Goal: Task Accomplishment & Management: Use online tool/utility

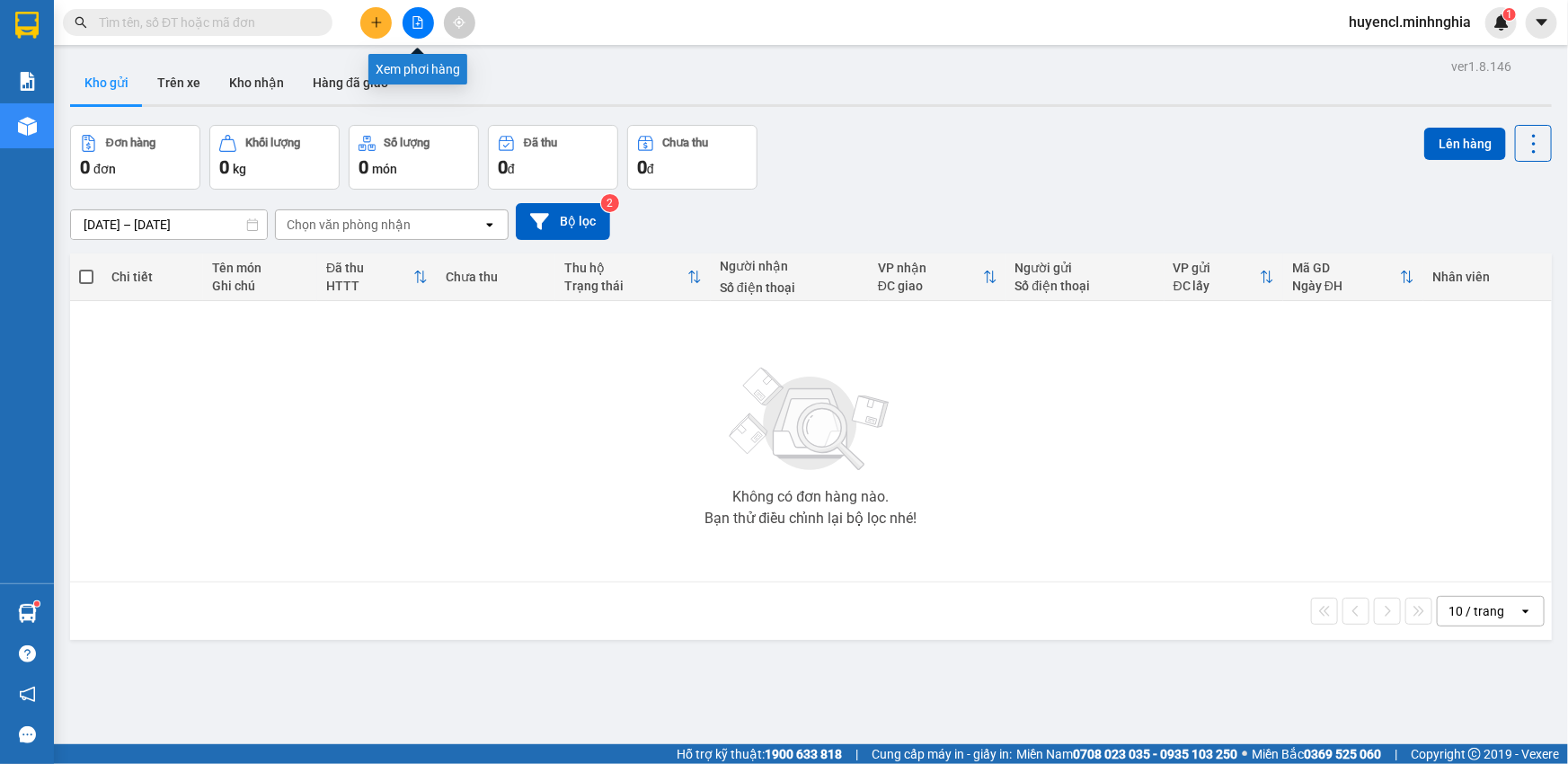
click at [409, 22] on button at bounding box center [417, 22] width 31 height 31
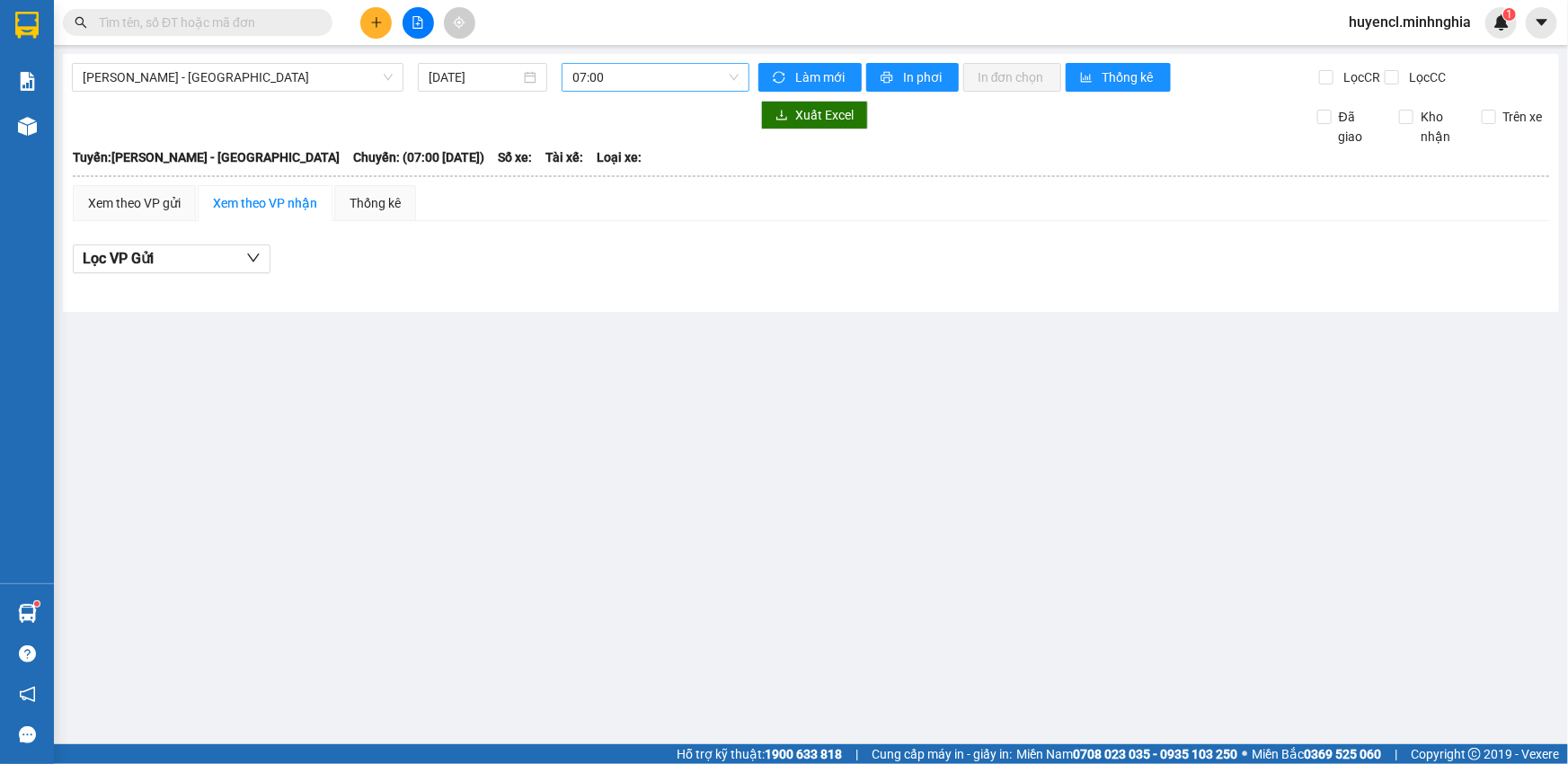
click at [664, 90] on span "07:00" at bounding box center [655, 77] width 166 height 27
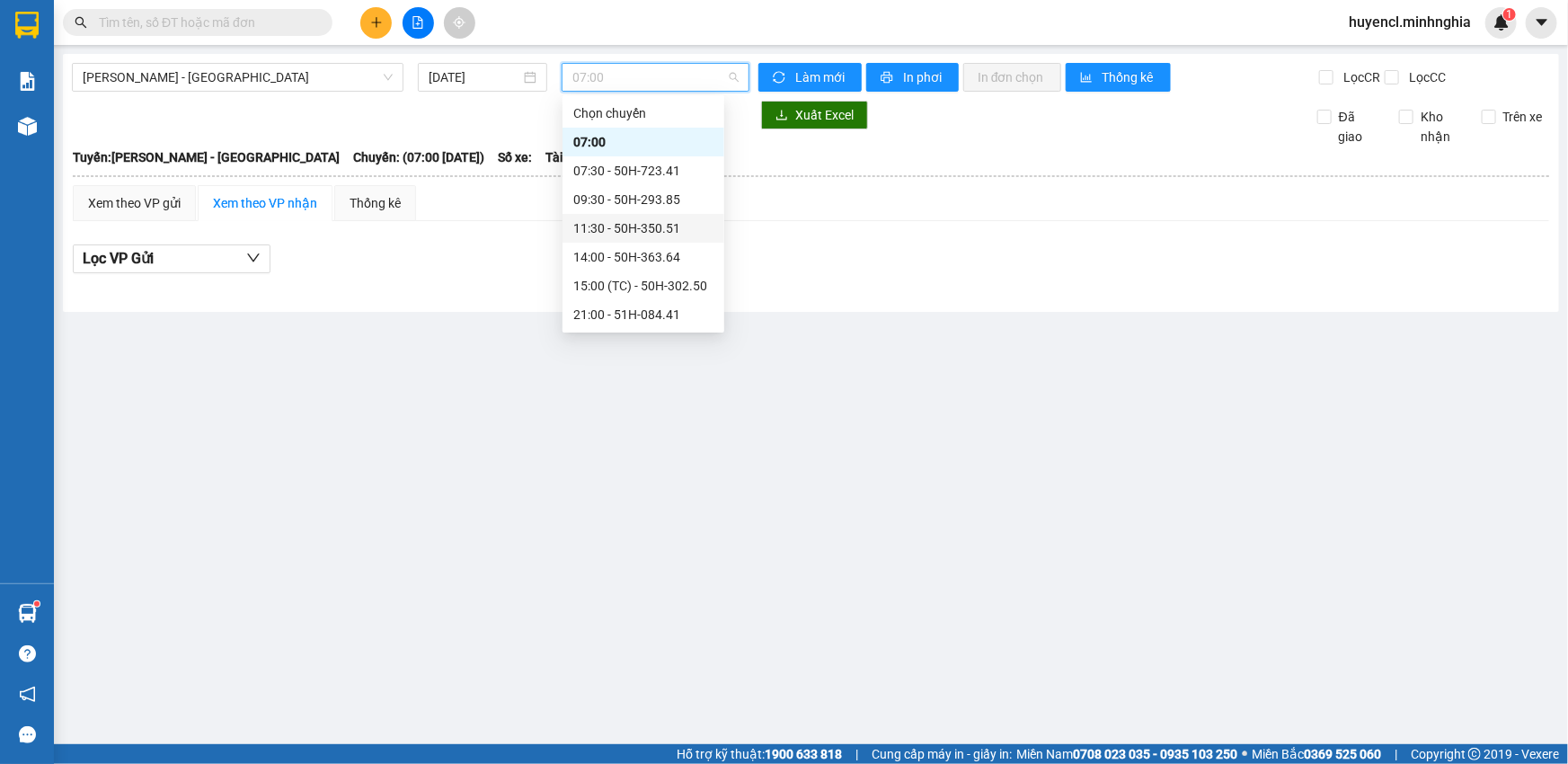
click at [265, 62] on div "[PERSON_NAME] Rí - [GEOGRAPHIC_DATA] [DATE] 07:00 [PERSON_NAME] mới In phơi In …" at bounding box center [811, 183] width 1496 height 258
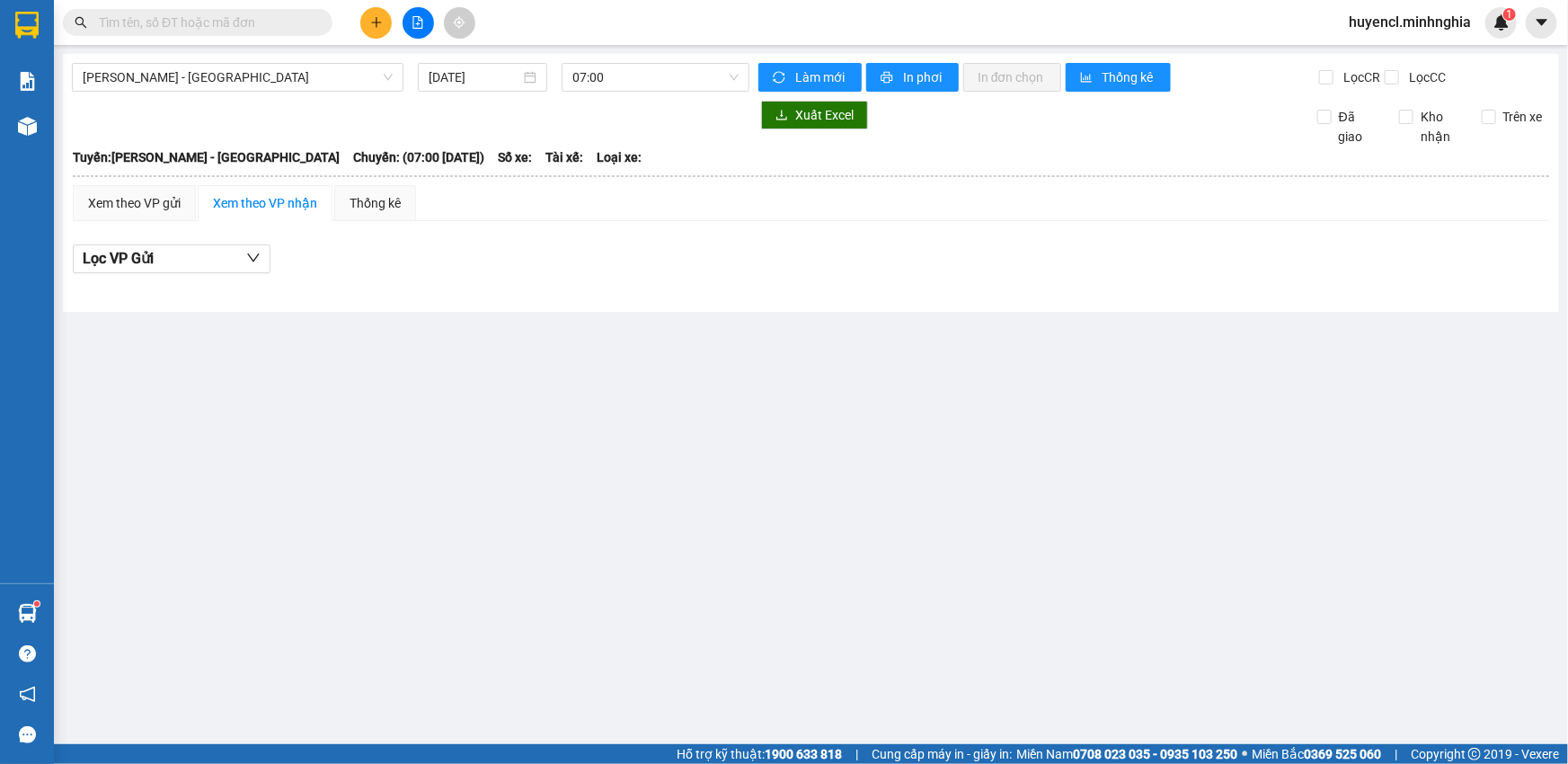
click at [261, 92] on div "[PERSON_NAME] Rí - [GEOGRAPHIC_DATA] [DATE] 07:00 [PERSON_NAME] mới In phơi In …" at bounding box center [811, 183] width 1496 height 258
click at [267, 76] on span "[PERSON_NAME] - [GEOGRAPHIC_DATA]" at bounding box center [237, 77] width 310 height 27
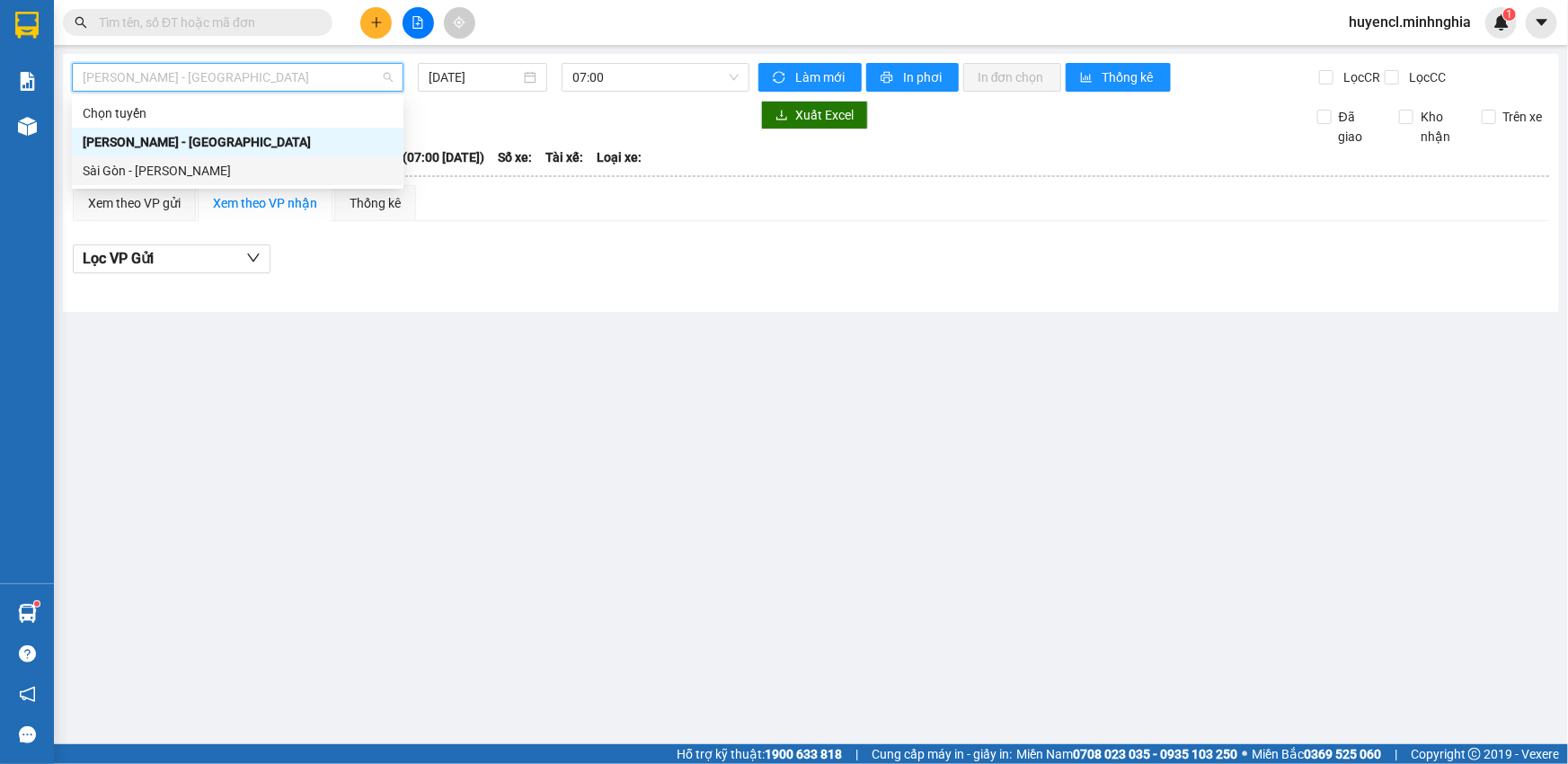
click at [259, 175] on div "Sài Gòn - [PERSON_NAME]" at bounding box center [237, 171] width 310 height 20
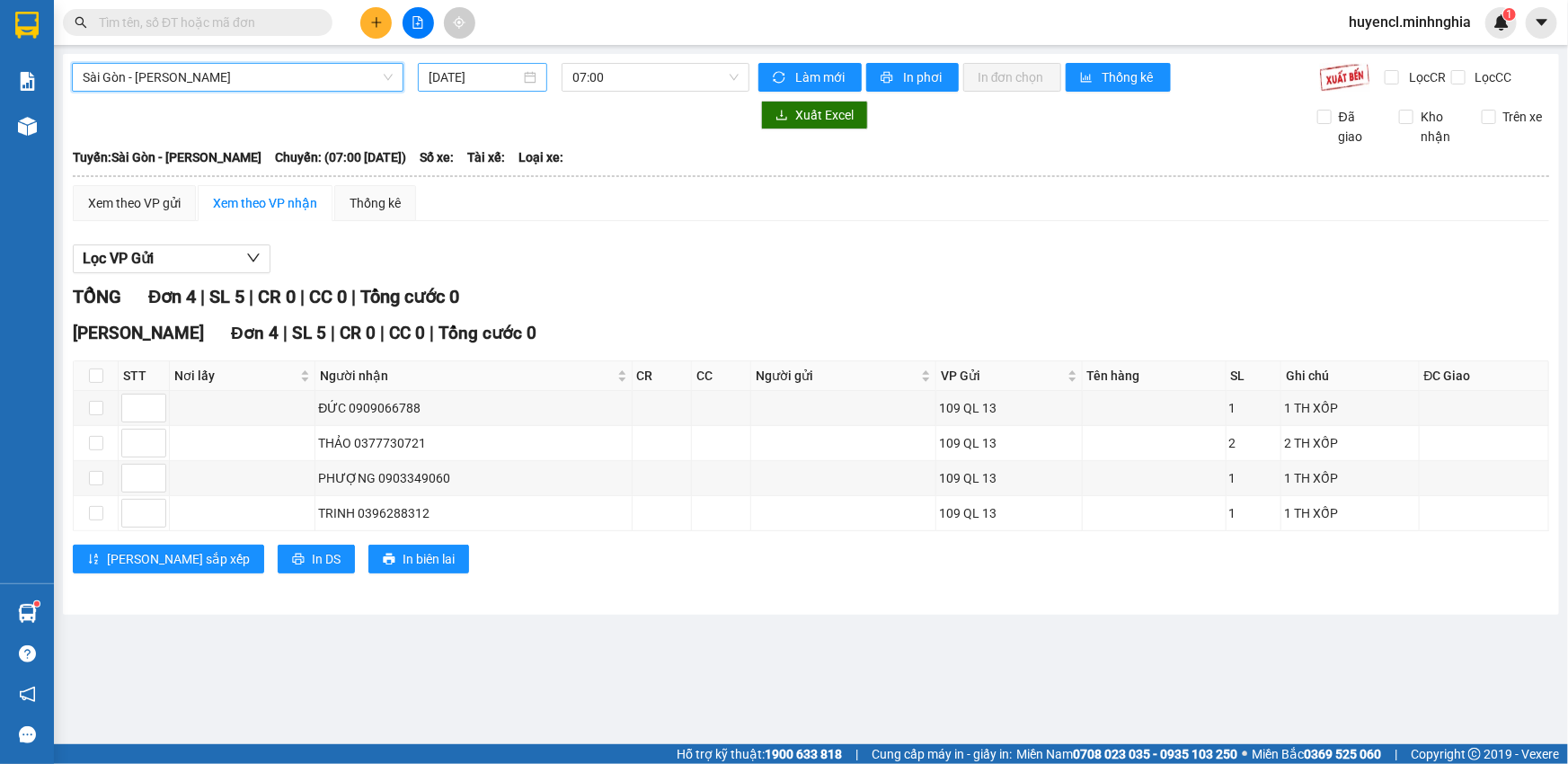
click at [497, 70] on input "[DATE]" at bounding box center [474, 77] width 92 height 20
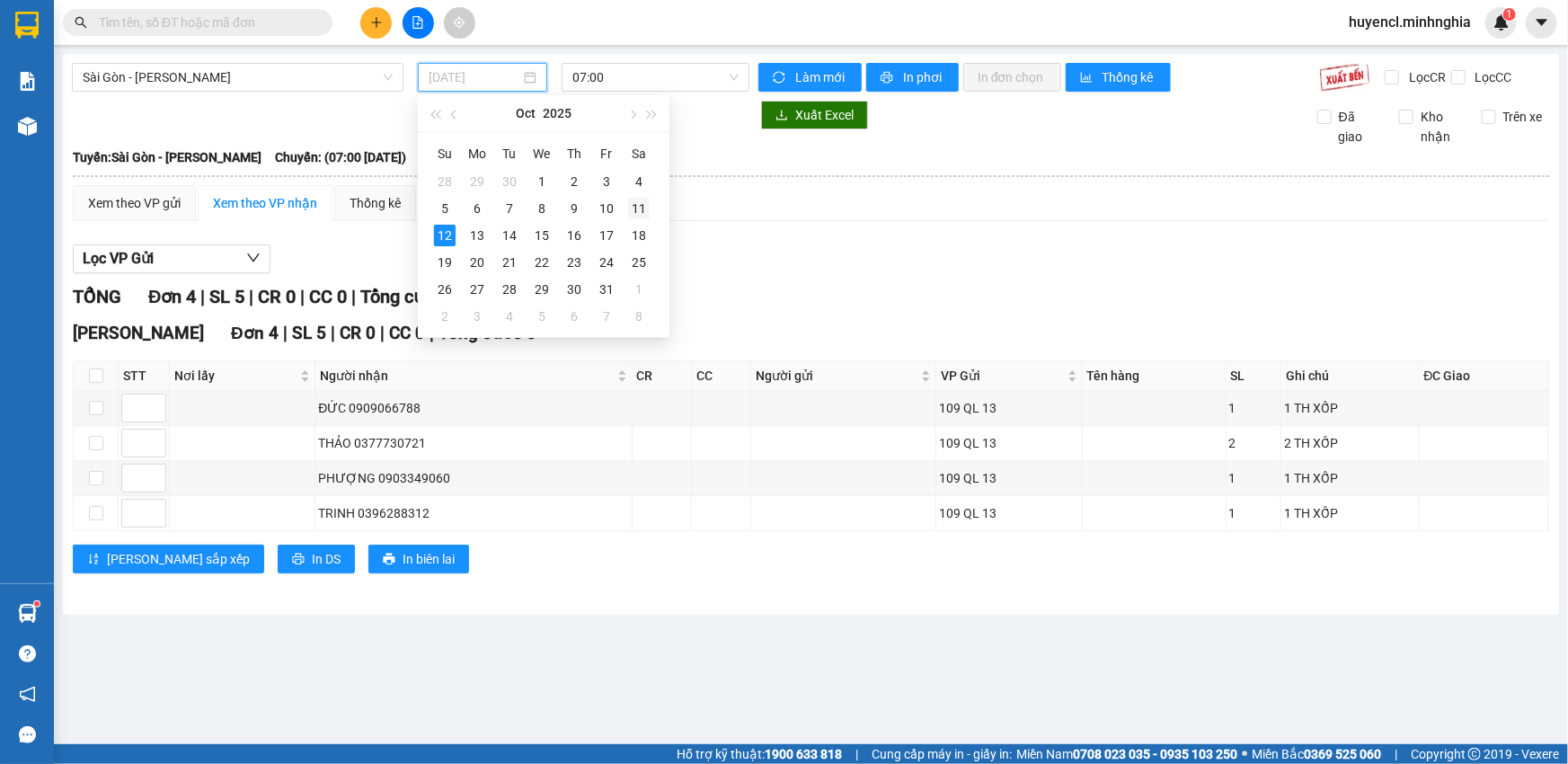
click at [633, 202] on div "11" at bounding box center [639, 209] width 22 height 22
type input "[DATE]"
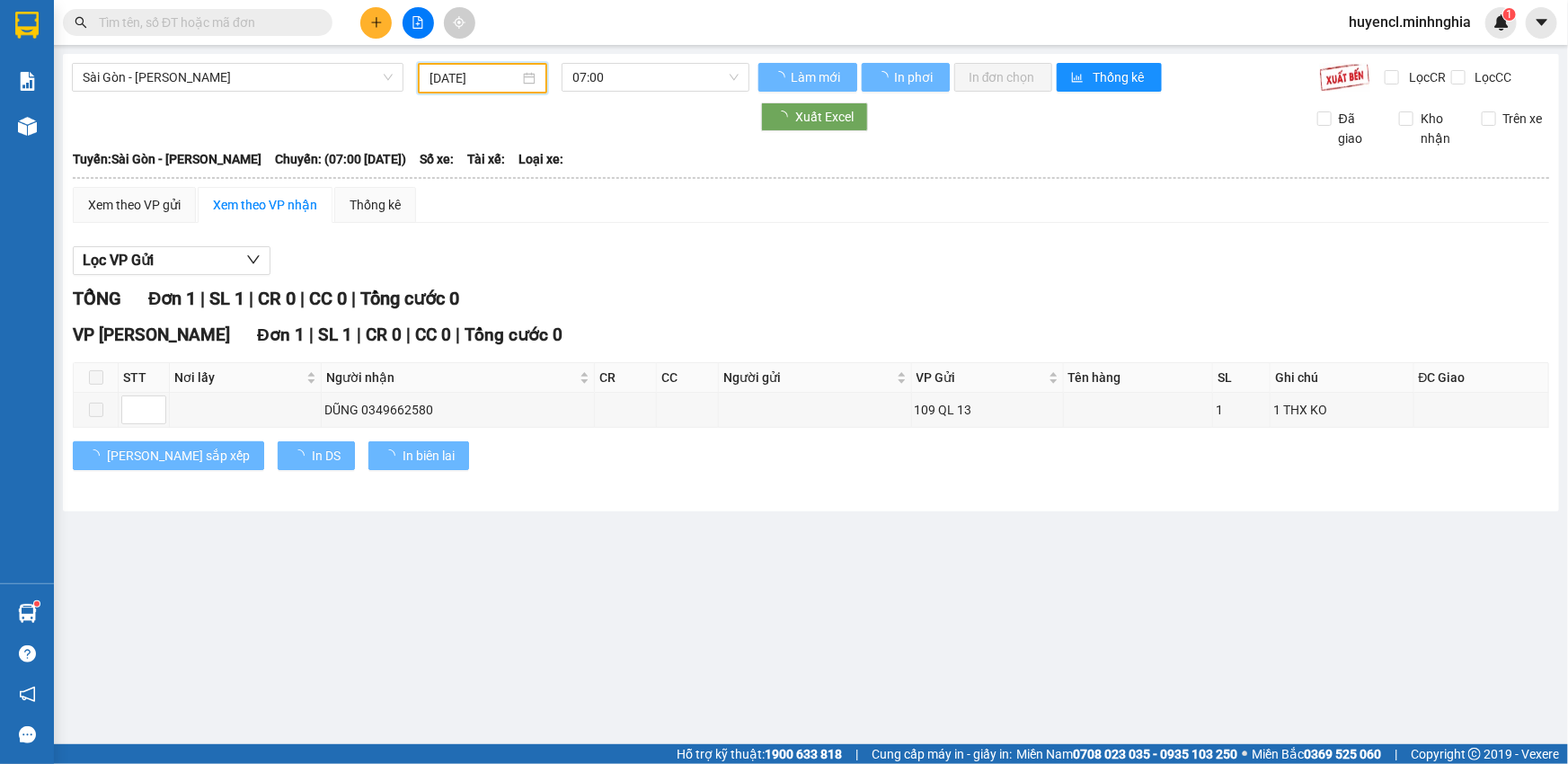
drag, startPoint x: 683, startPoint y: 79, endPoint x: 689, endPoint y: 135, distance: 56.3
click at [686, 80] on span "07:00" at bounding box center [655, 77] width 166 height 27
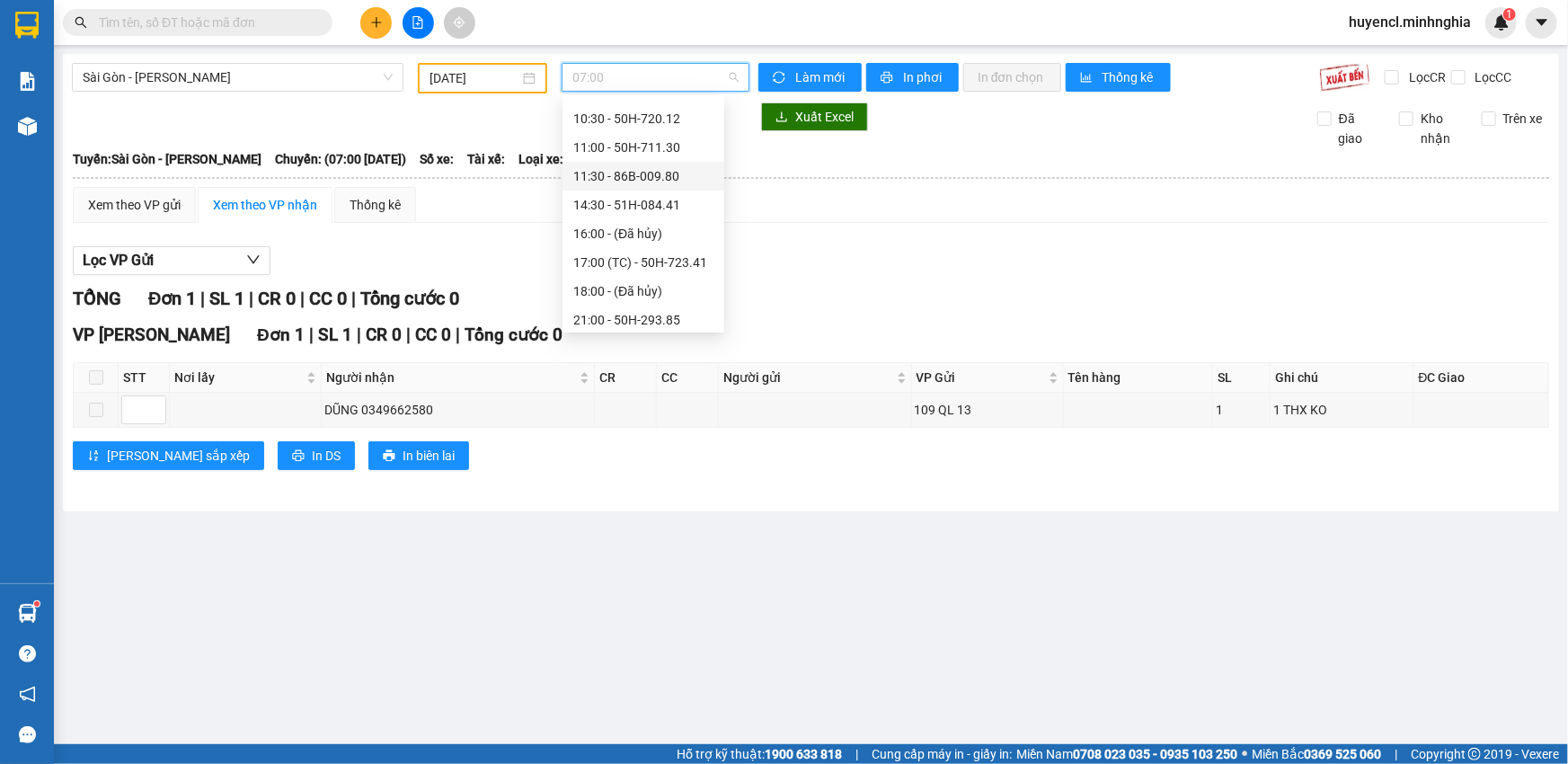
scroll to position [172, 0]
click at [666, 203] on div "17:00 (TC) - 50H-723.41" at bounding box center [643, 201] width 140 height 20
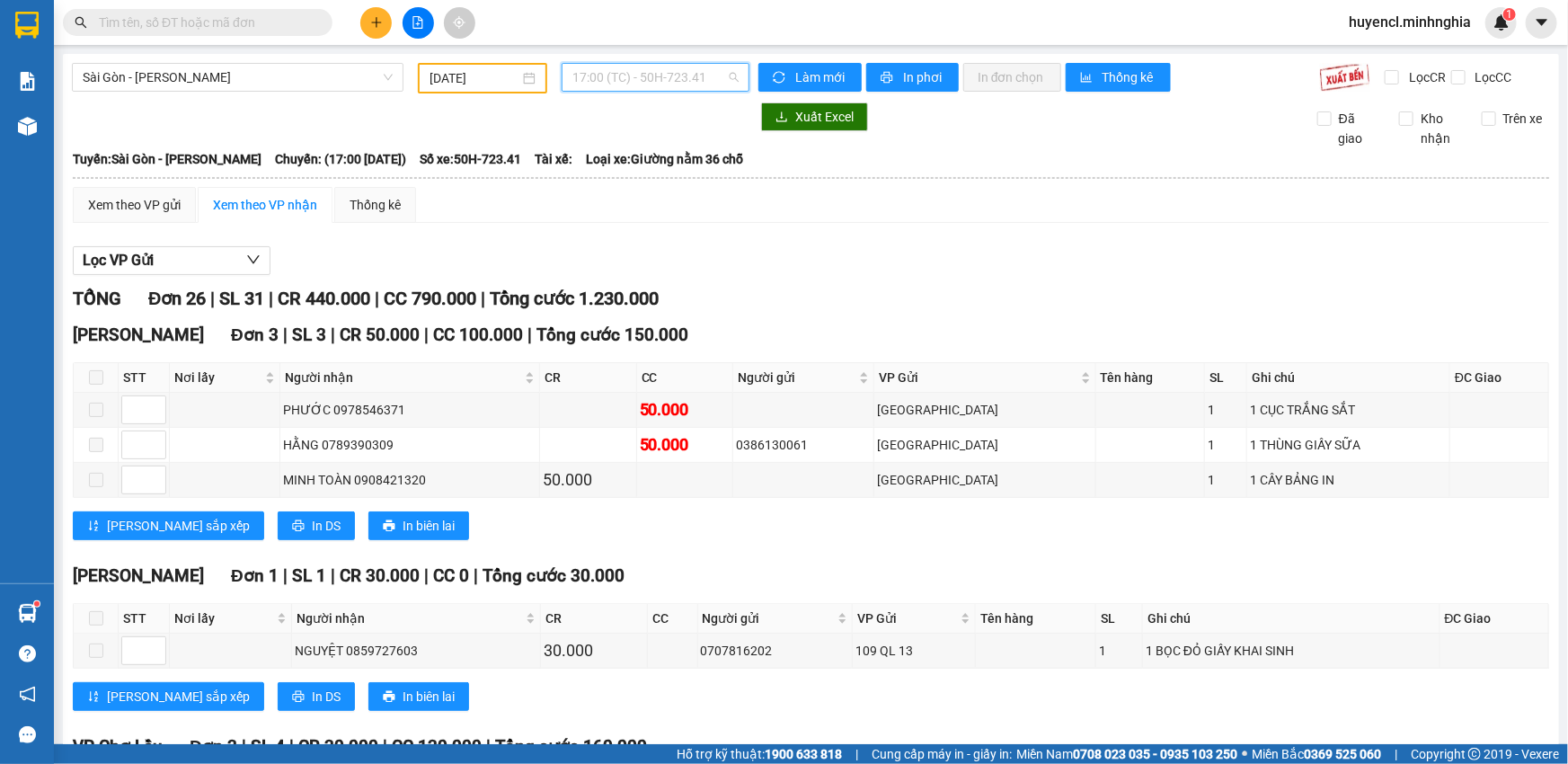
click at [641, 67] on span "17:00 (TC) - 50H-723.41" at bounding box center [655, 77] width 166 height 27
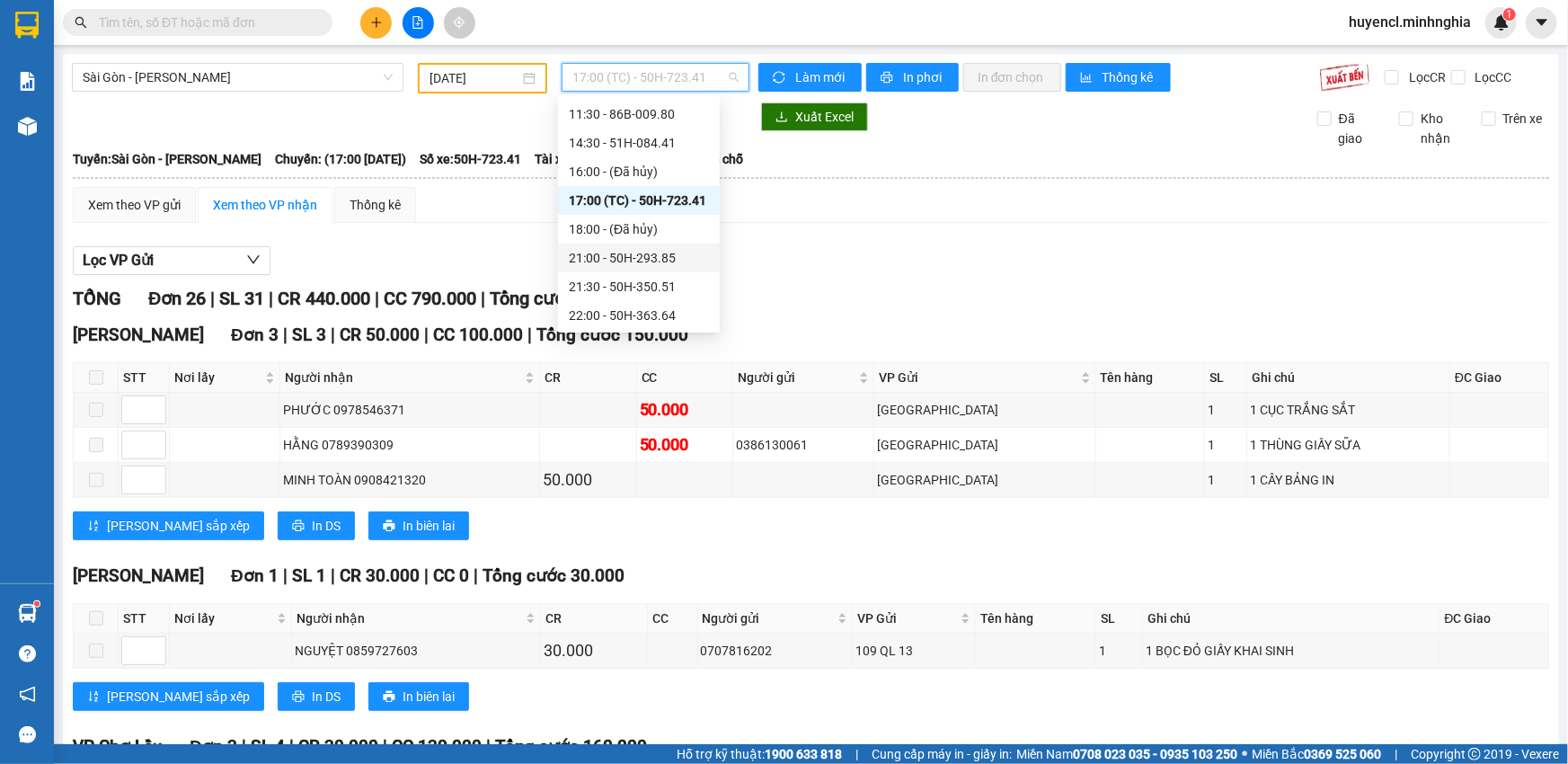
click at [645, 257] on div "21:00 - 50H-293.85" at bounding box center [639, 258] width 140 height 20
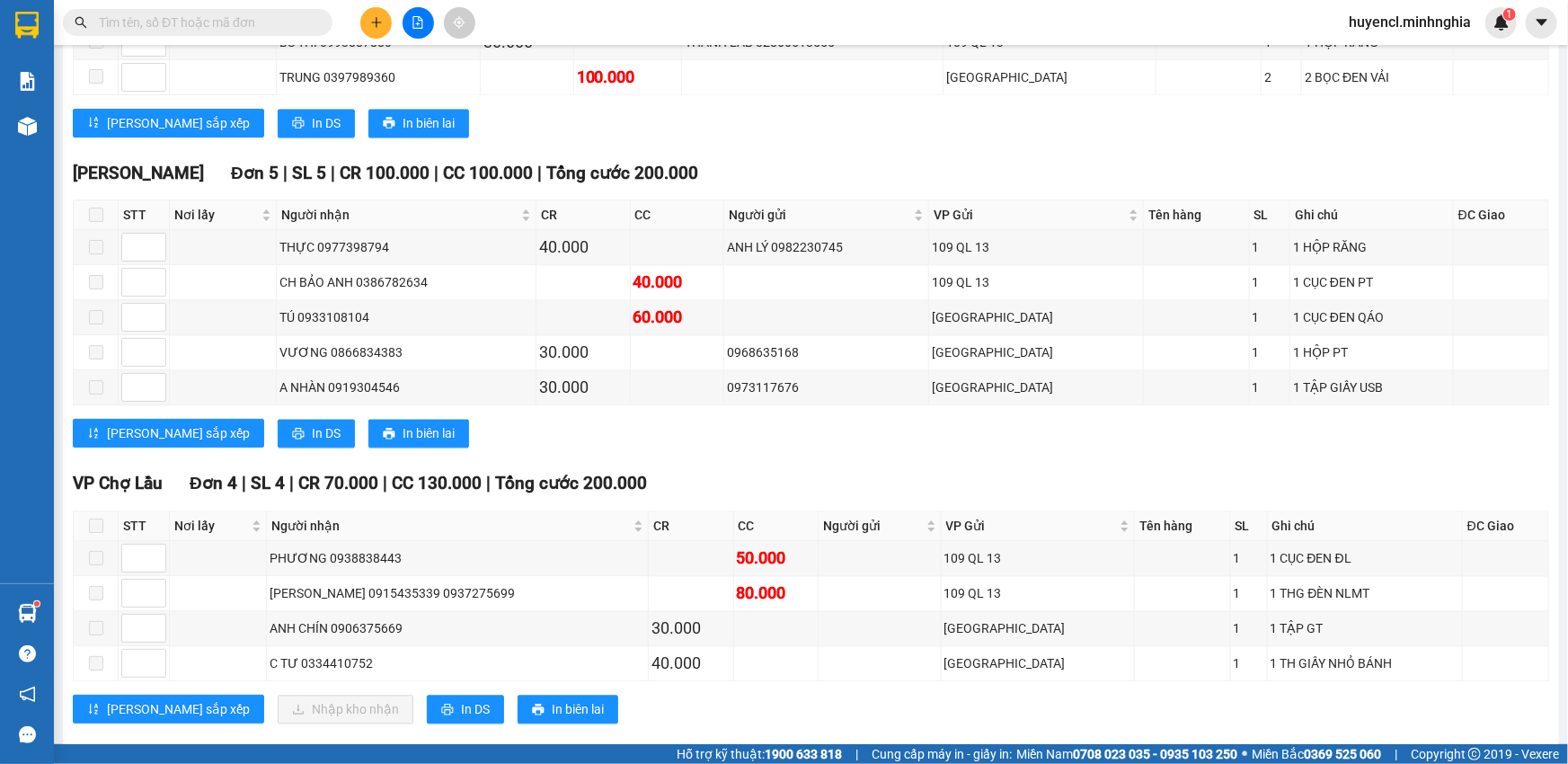
scroll to position [1770, 0]
